Goal: Transaction & Acquisition: Download file/media

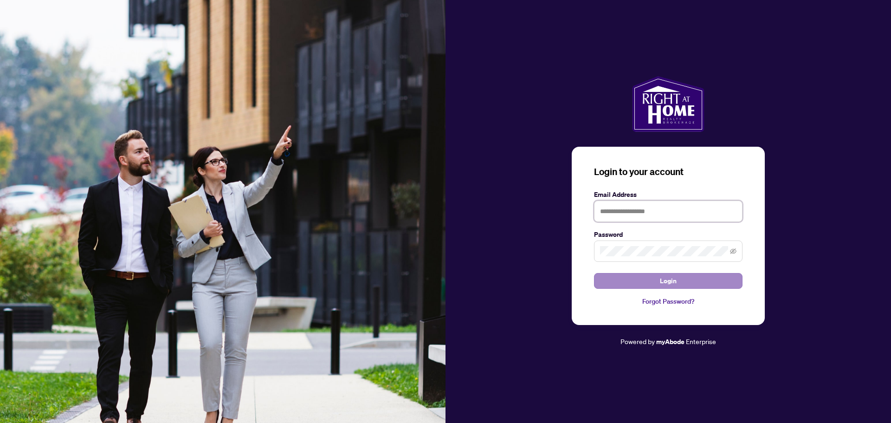
type input "**********"
click at [669, 281] on span "Login" at bounding box center [668, 280] width 17 height 15
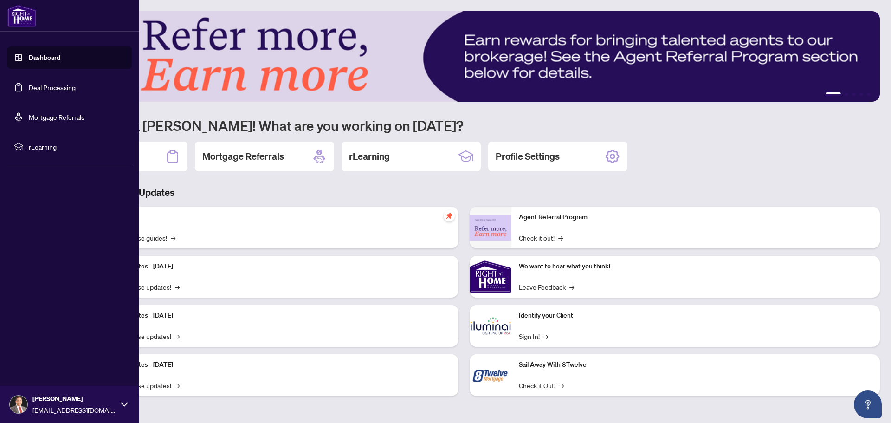
click at [60, 88] on link "Deal Processing" at bounding box center [52, 87] width 47 height 8
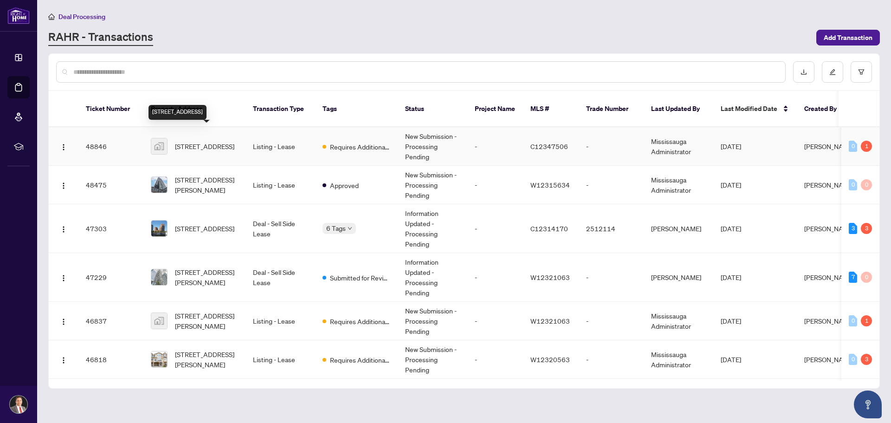
click at [211, 141] on span "[STREET_ADDRESS]" at bounding box center [204, 146] width 59 height 10
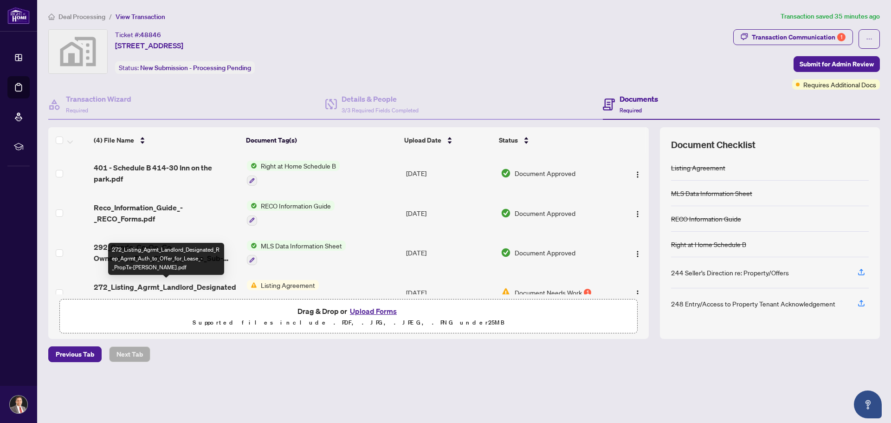
click at [233, 284] on span "272_Listing_Agrmt_Landlord_Designated_Rep_Agrmt_Auth_to_Offer_for_Lease_-_PropT…" at bounding box center [167, 292] width 146 height 22
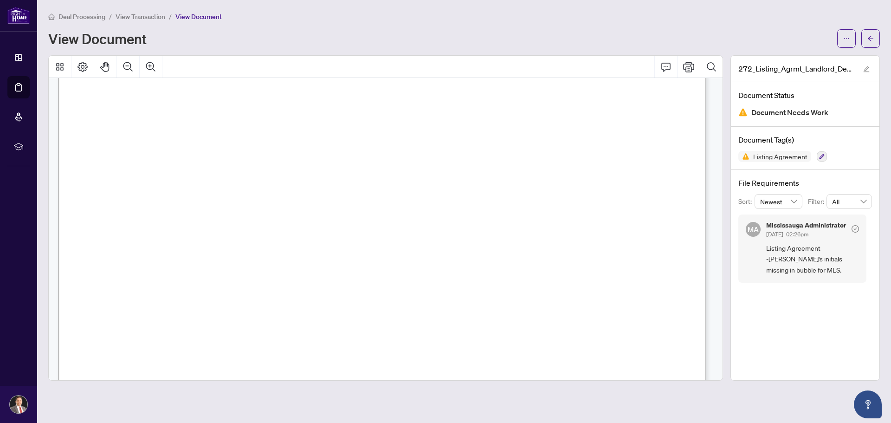
scroll to position [46, 0]
click at [845, 37] on icon "ellipsis" at bounding box center [846, 38] width 6 height 6
click at [789, 58] on span "Download" at bounding box center [813, 58] width 71 height 10
